Goal: Information Seeking & Learning: Learn about a topic

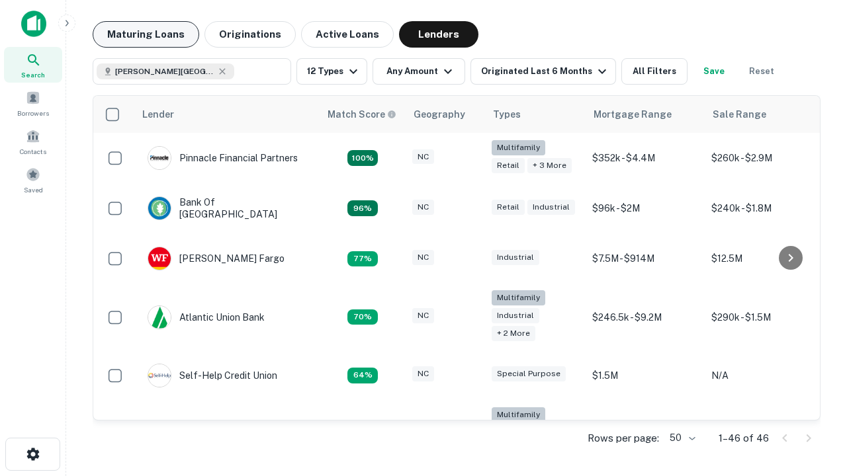
click at [146, 34] on button "Maturing Loans" at bounding box center [146, 34] width 107 height 26
